Goal: Information Seeking & Learning: Learn about a topic

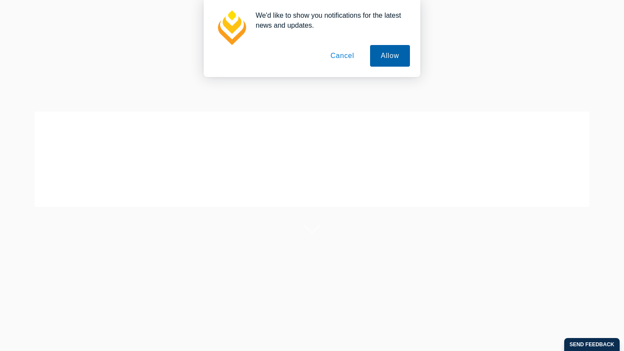
click at [393, 58] on button "Allow" at bounding box center [390, 56] width 40 height 22
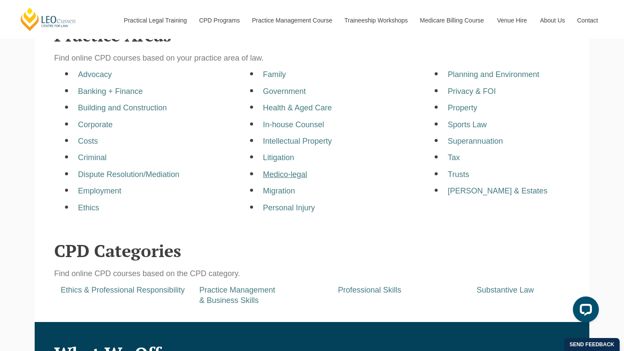
scroll to position [224, 0]
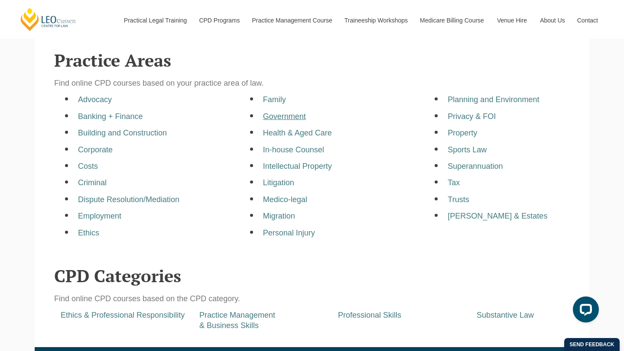
click at [286, 118] on a=pages/cpd-programs&taxons=pages/cpd-programs/practice-area/government"] "Government" at bounding box center [284, 116] width 43 height 9
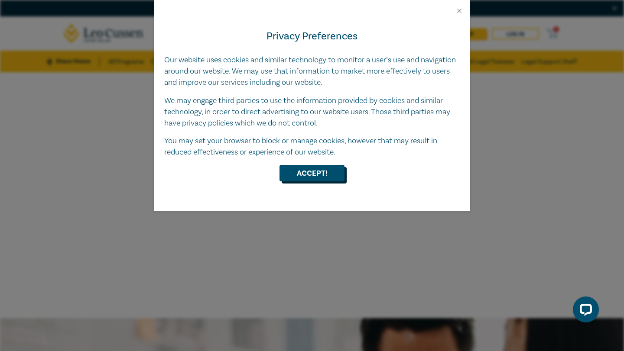
click at [328, 175] on button "Accept!" at bounding box center [312, 173] width 65 height 16
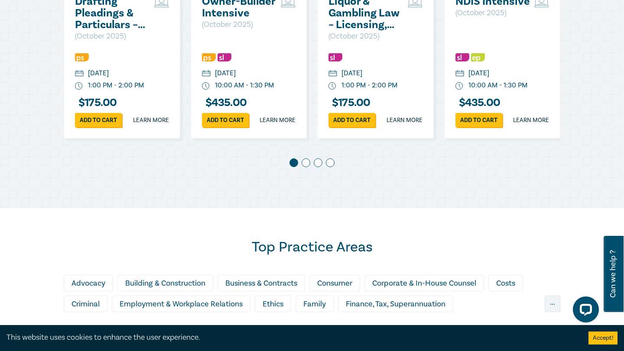
scroll to position [432, 0]
